Goal: Task Accomplishment & Management: Manage account settings

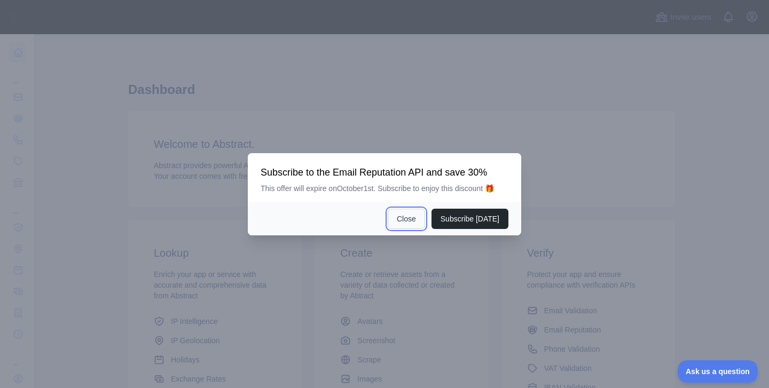
click at [404, 221] on button "Close" at bounding box center [406, 219] width 37 height 20
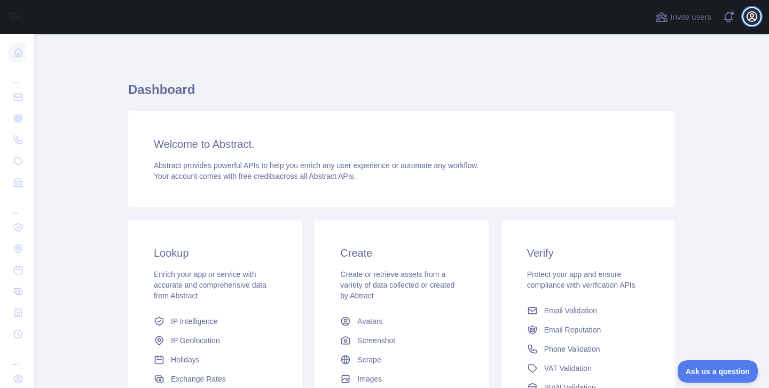
click at [749, 18] on icon "button" at bounding box center [751, 16] width 13 height 13
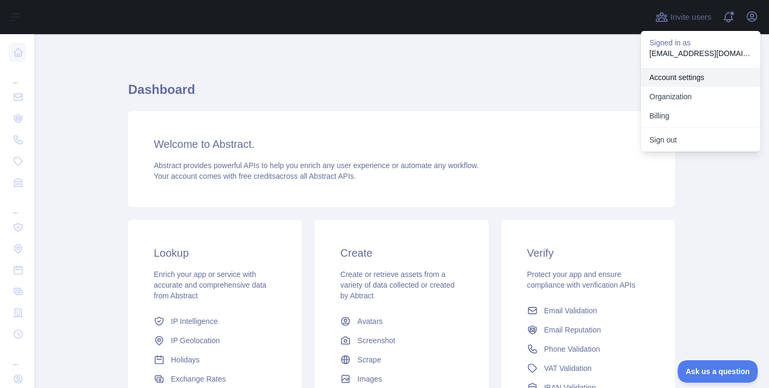
click at [687, 81] on link "Account settings" at bounding box center [701, 77] width 120 height 19
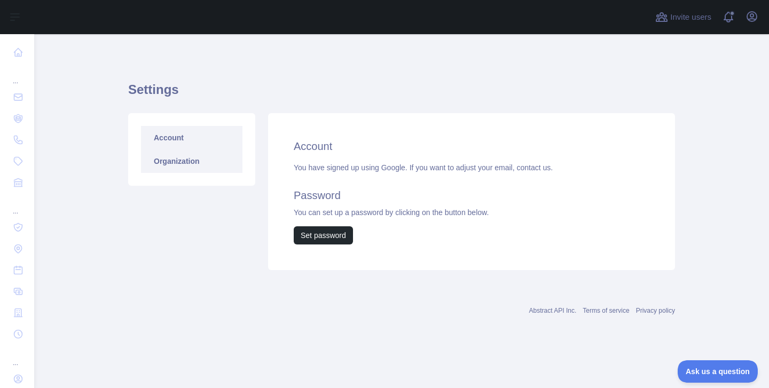
click at [180, 162] on link "Organization" at bounding box center [191, 160] width 101 height 23
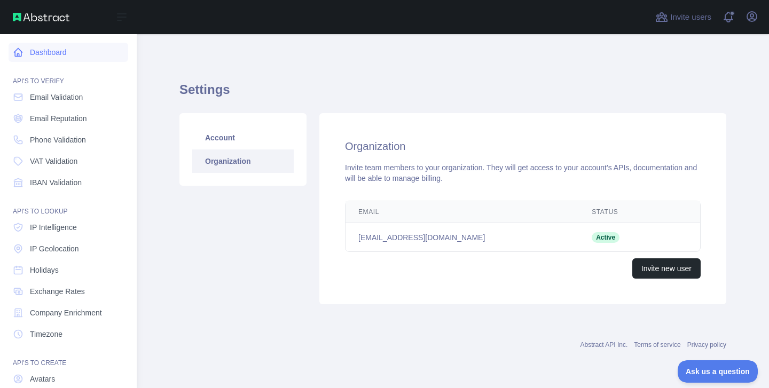
click at [16, 52] on icon at bounding box center [18, 52] width 11 height 11
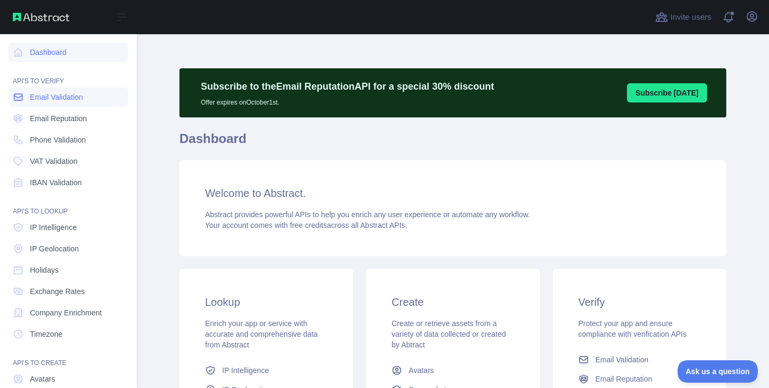
click at [63, 99] on span "Email Validation" at bounding box center [56, 97] width 53 height 11
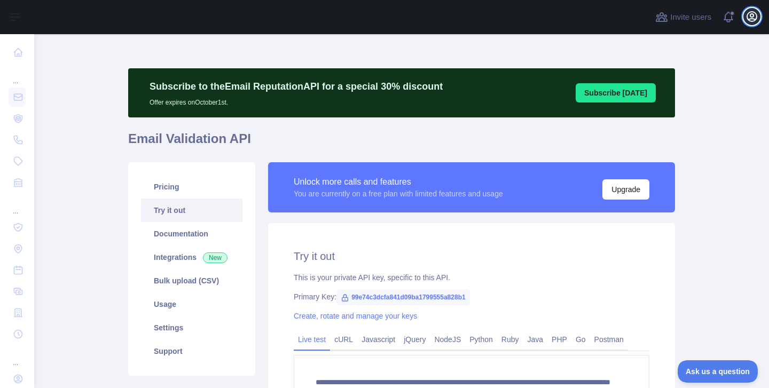
click at [755, 20] on icon "button" at bounding box center [752, 17] width 10 height 10
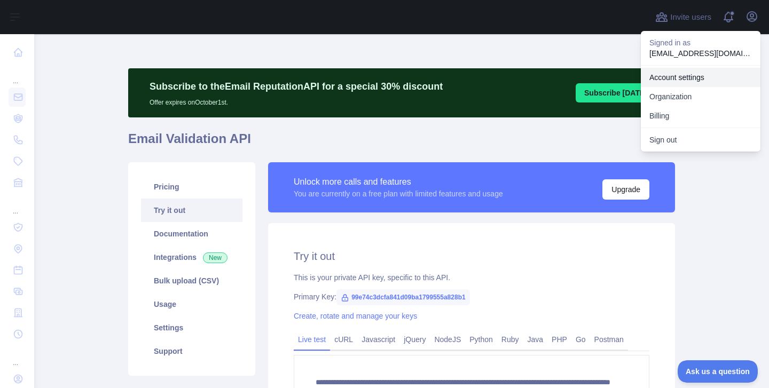
click at [693, 79] on link "Account settings" at bounding box center [701, 77] width 120 height 19
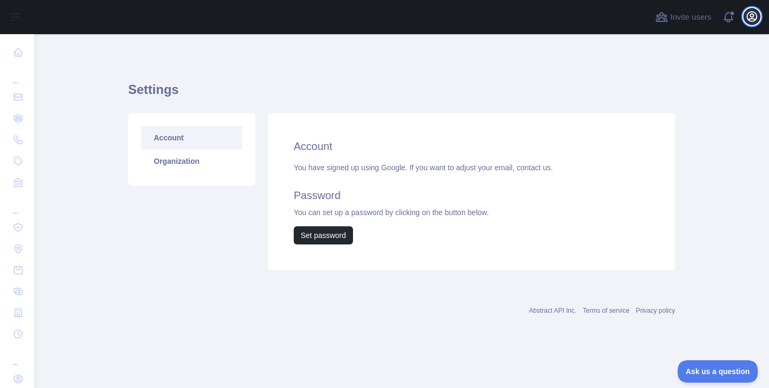
click at [747, 16] on icon "button" at bounding box center [752, 17] width 10 height 10
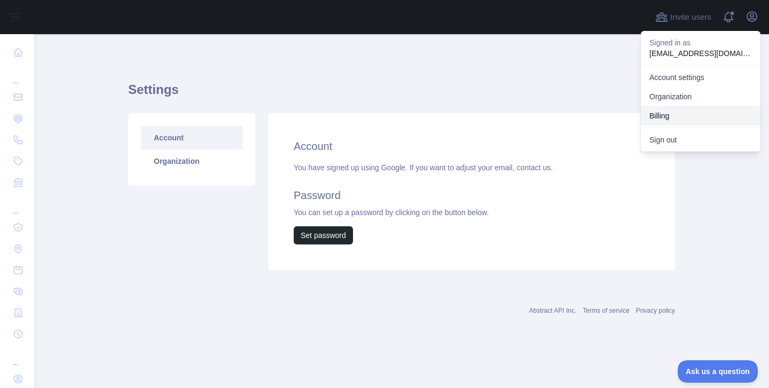
click at [681, 112] on button "Billing" at bounding box center [701, 115] width 120 height 19
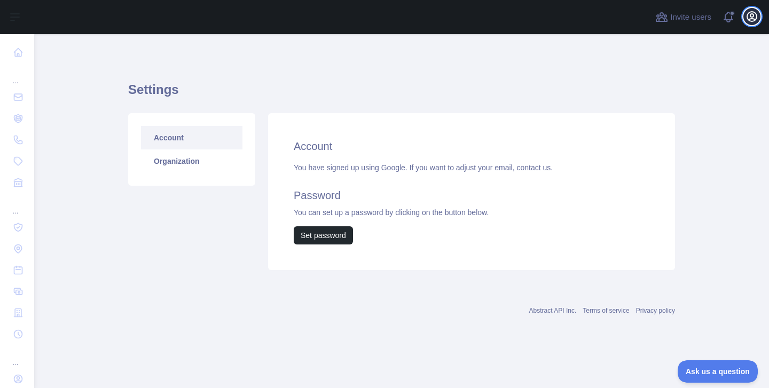
click at [755, 16] on icon "button" at bounding box center [751, 16] width 13 height 13
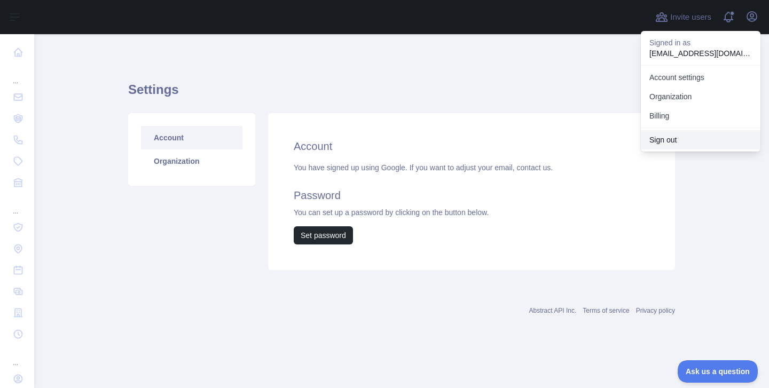
click at [674, 138] on button "Sign out" at bounding box center [701, 139] width 120 height 19
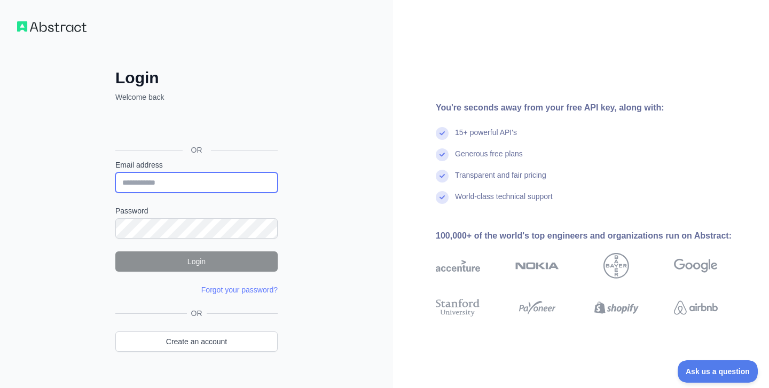
click at [173, 183] on input "Email address" at bounding box center [196, 182] width 162 height 20
type input "**********"
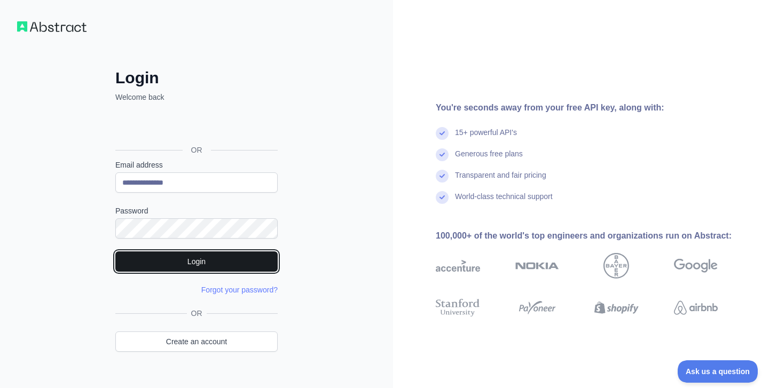
click at [214, 262] on button "Login" at bounding box center [196, 261] width 162 height 20
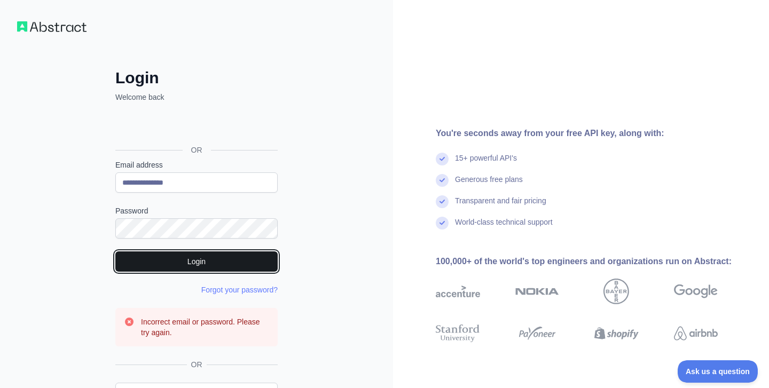
click at [208, 258] on button "Login" at bounding box center [196, 261] width 162 height 20
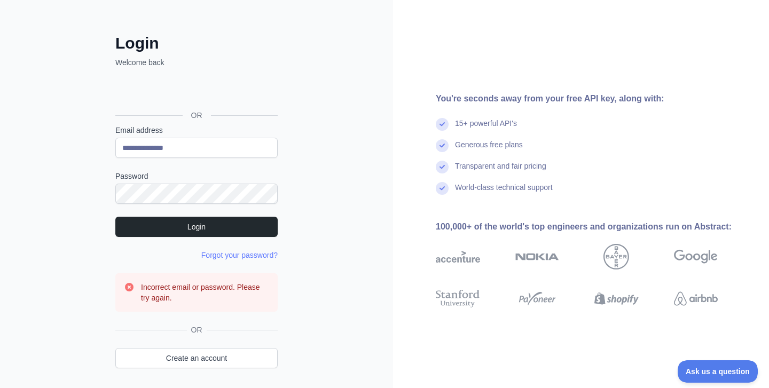
scroll to position [39, 0]
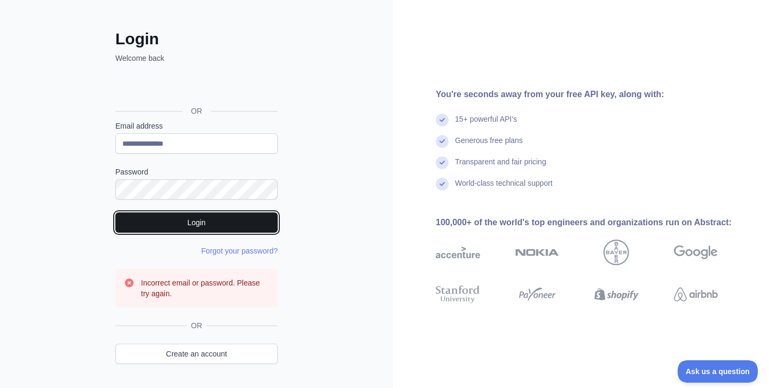
click at [194, 219] on button "Login" at bounding box center [196, 222] width 162 height 20
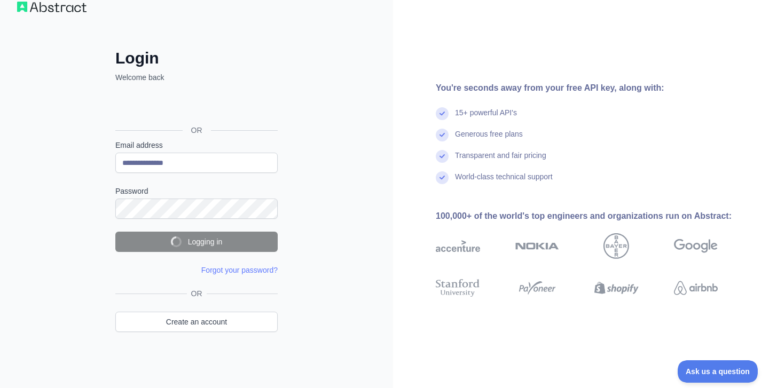
scroll to position [19, 0]
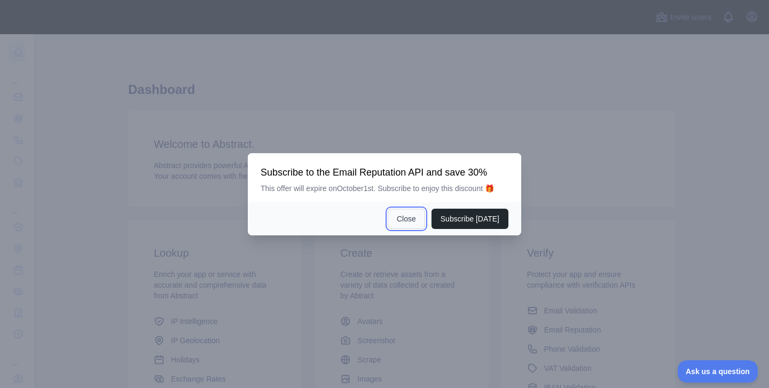
click at [402, 219] on button "Close" at bounding box center [406, 219] width 37 height 20
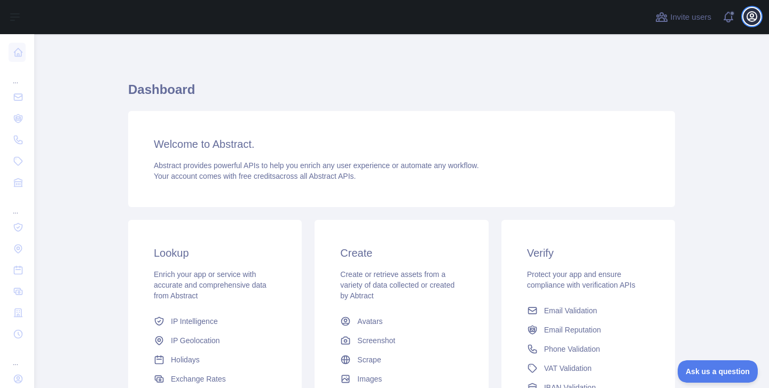
click at [752, 17] on icon "button" at bounding box center [752, 17] width 10 height 10
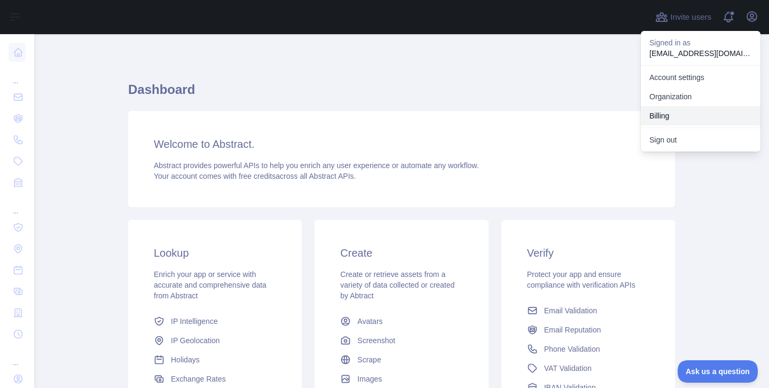
click at [675, 114] on button "Billing" at bounding box center [701, 115] width 120 height 19
